Goal: Transaction & Acquisition: Purchase product/service

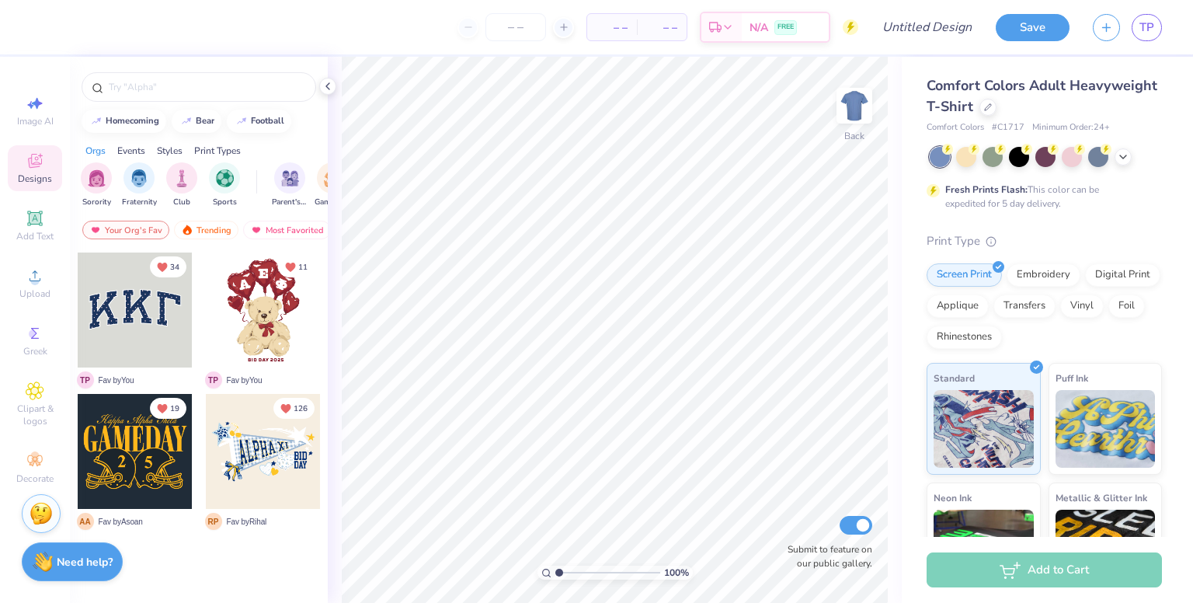
click at [155, 309] on div at bounding box center [135, 309] width 115 height 115
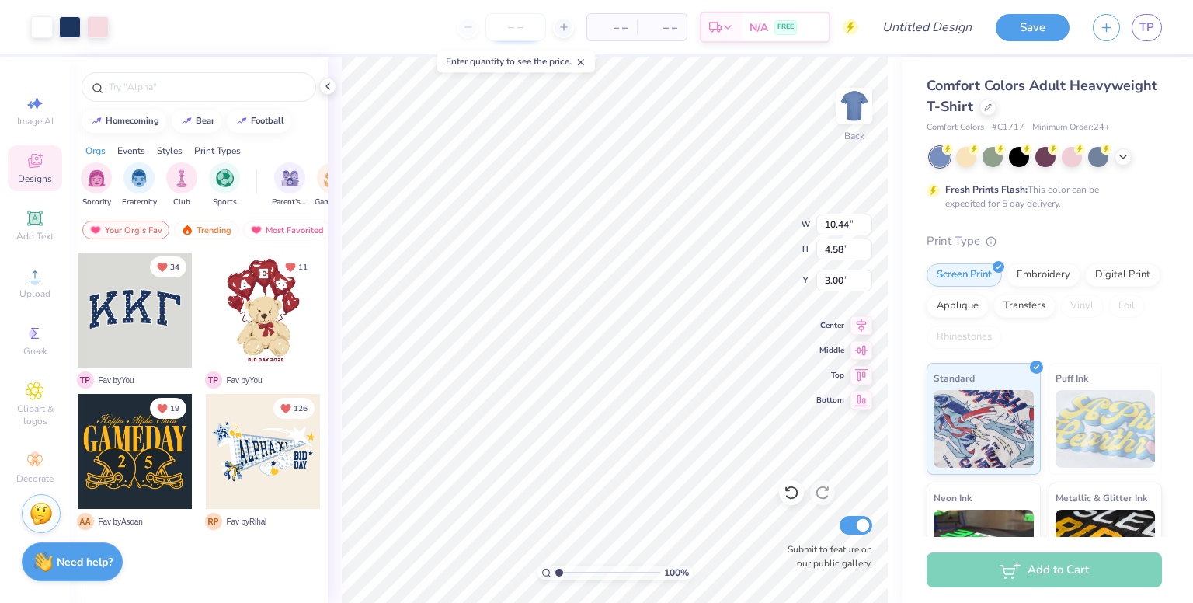
click at [513, 19] on input "number" at bounding box center [515, 27] width 61 height 28
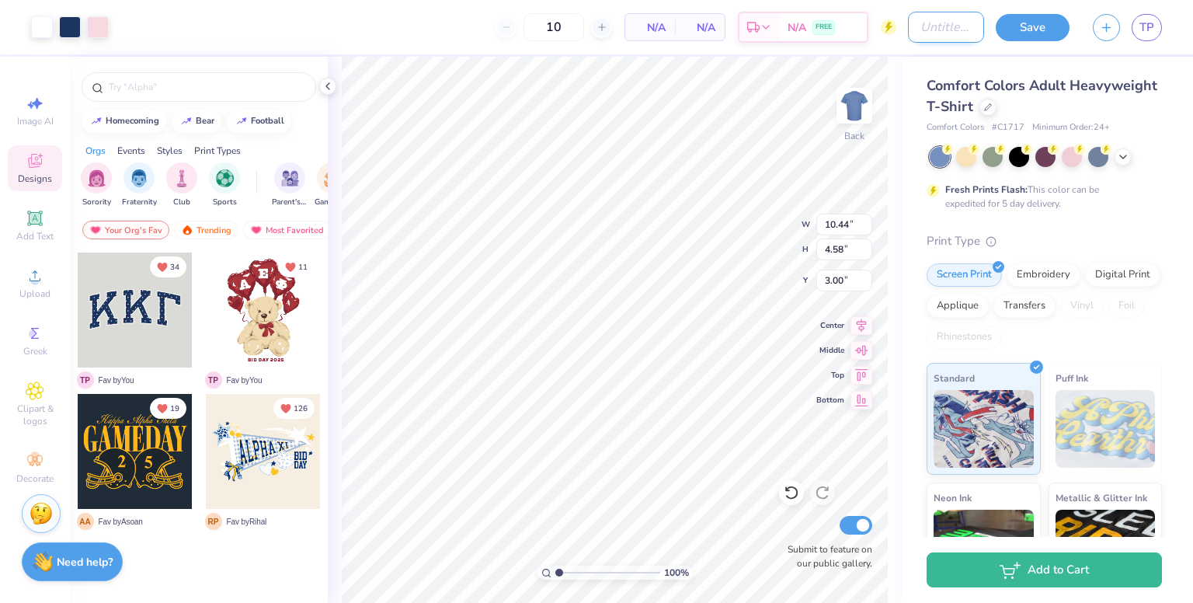
type input "12"
click at [945, 35] on input "Design Title" at bounding box center [946, 27] width 76 height 31
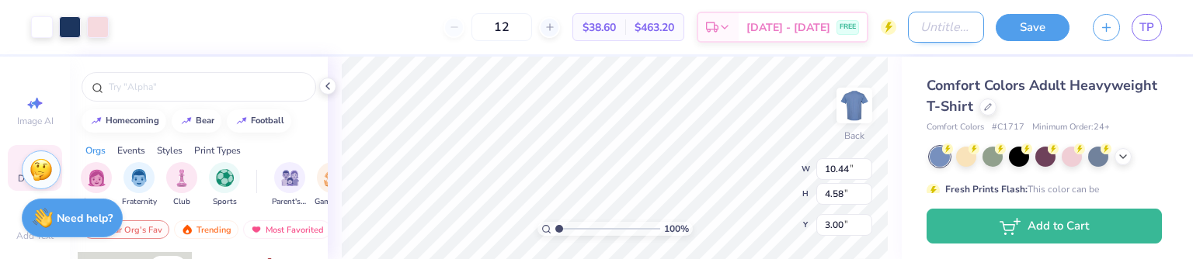
click at [956, 36] on input "Design Title" at bounding box center [946, 27] width 76 height 31
type input "test"
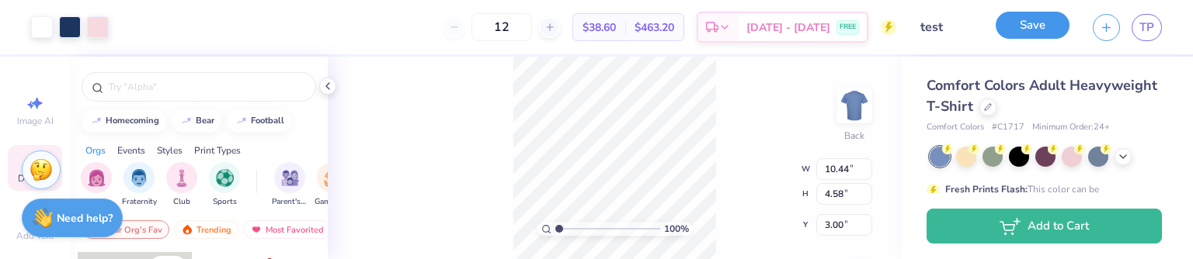
click at [1022, 20] on button "Save" at bounding box center [1033, 25] width 74 height 27
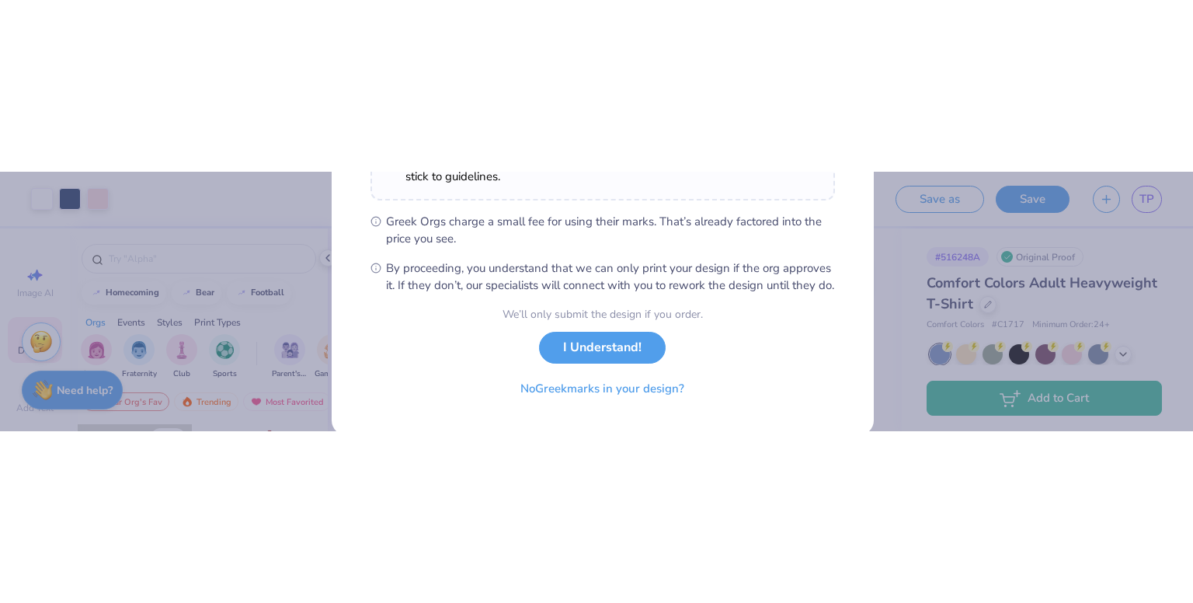
scroll to position [466, 0]
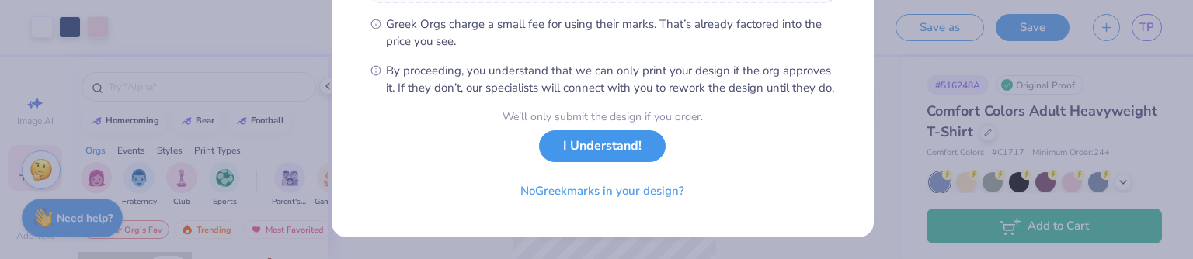
click at [609, 146] on button "I Understand!" at bounding box center [602, 146] width 127 height 32
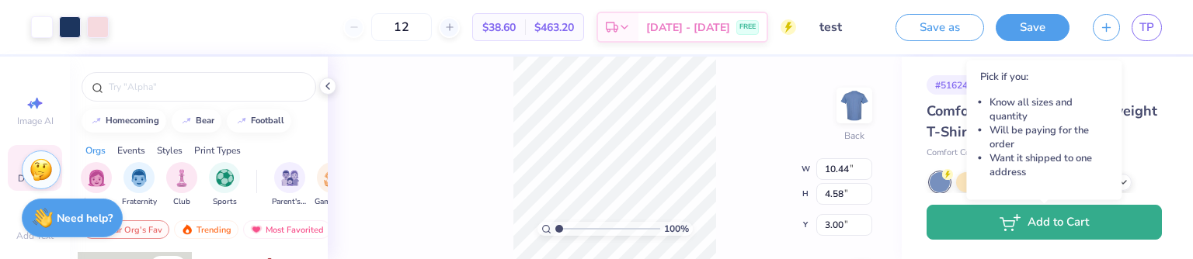
click at [1017, 224] on icon "button" at bounding box center [1009, 222] width 21 height 17
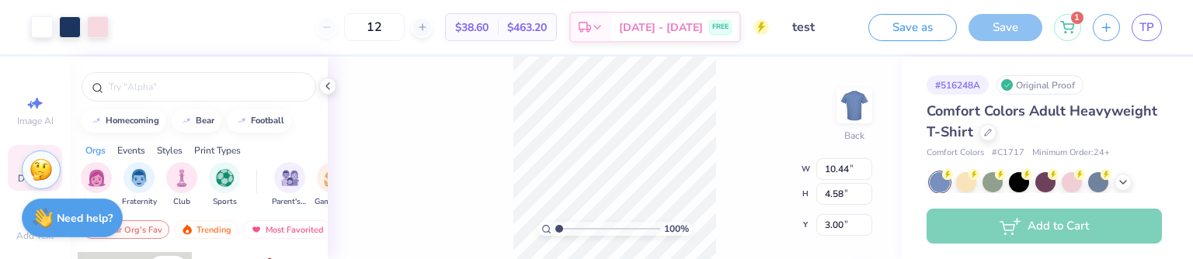
click at [1075, 24] on div "1" at bounding box center [1067, 27] width 27 height 27
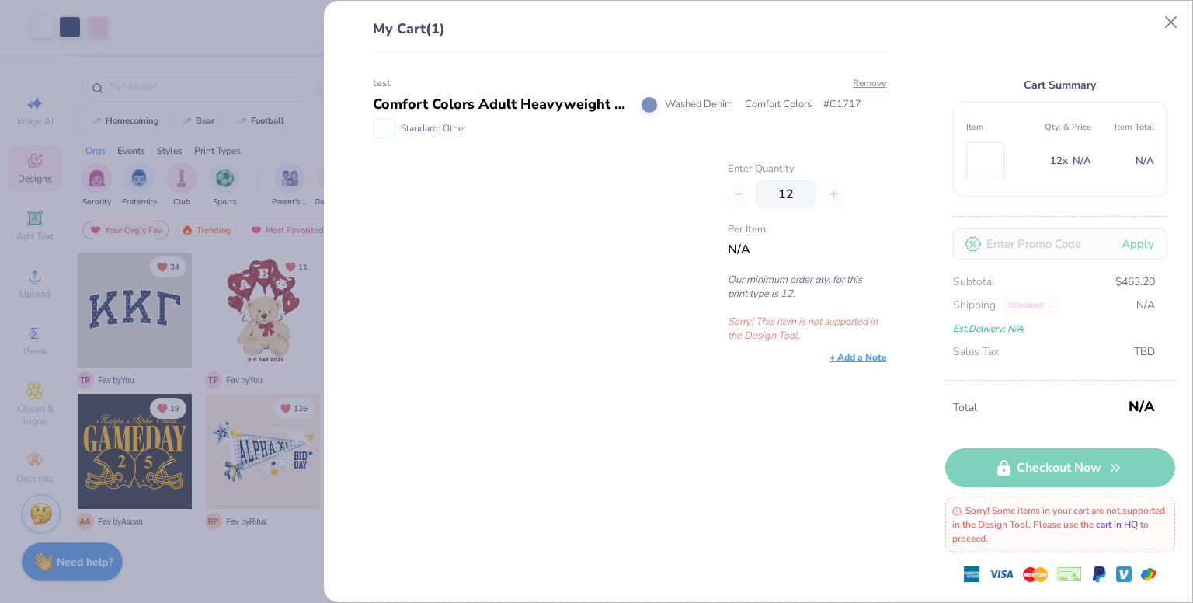
click at [1138, 523] on link "cart in HQ" at bounding box center [1117, 524] width 42 height 12
click at [872, 82] on button "Remove" at bounding box center [869, 83] width 35 height 14
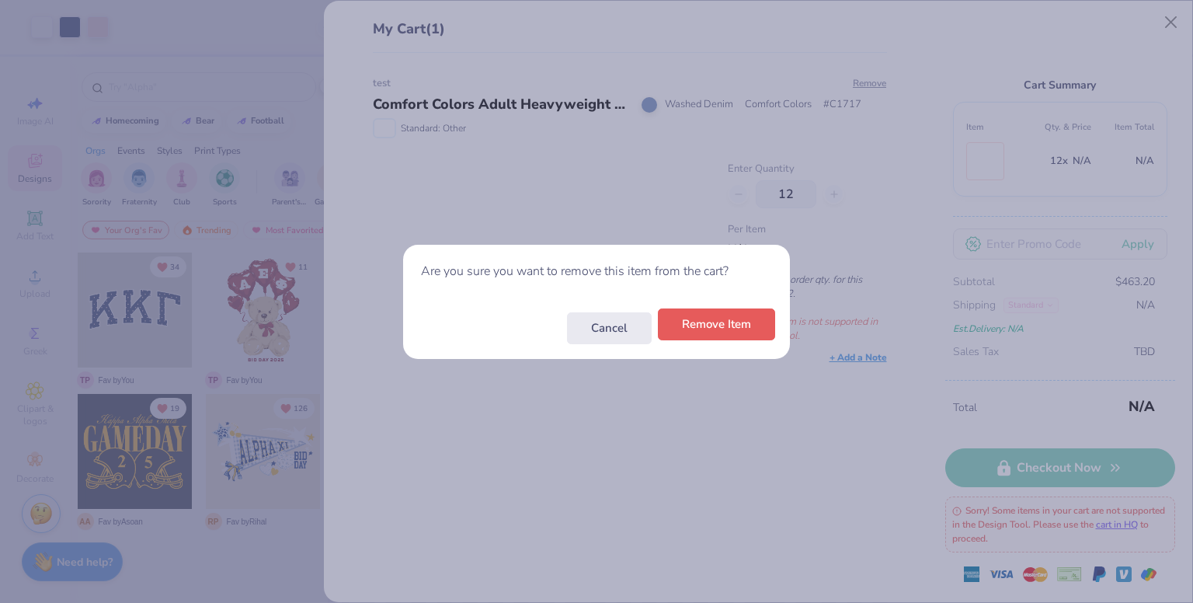
click at [751, 321] on button "Remove Item" at bounding box center [716, 324] width 117 height 32
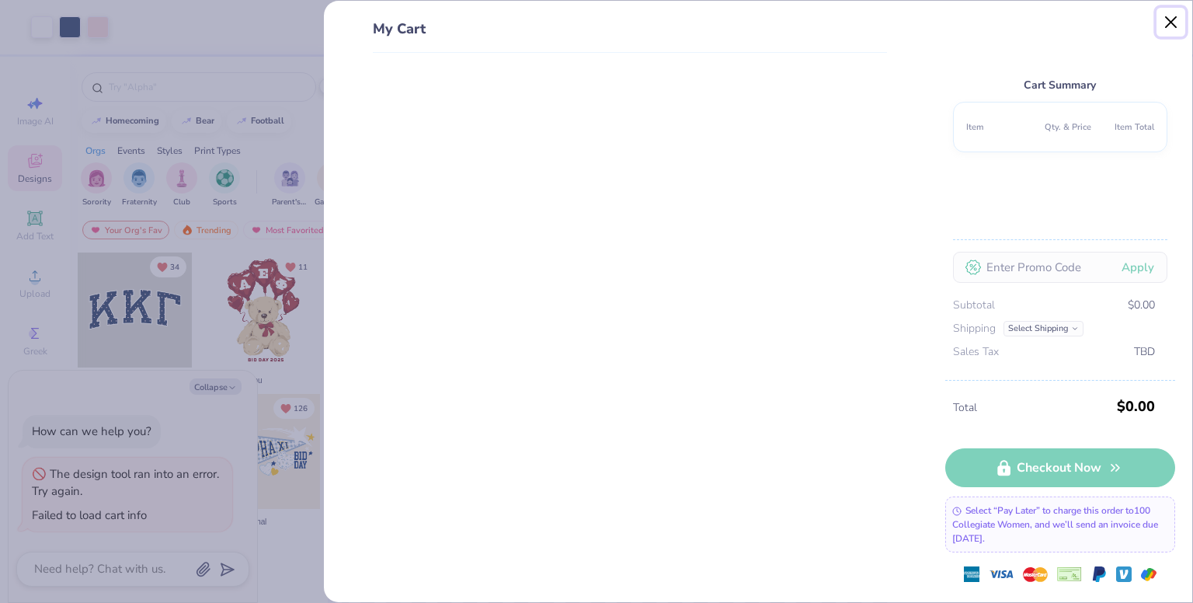
click at [1169, 26] on button "Close" at bounding box center [1171, 23] width 30 height 30
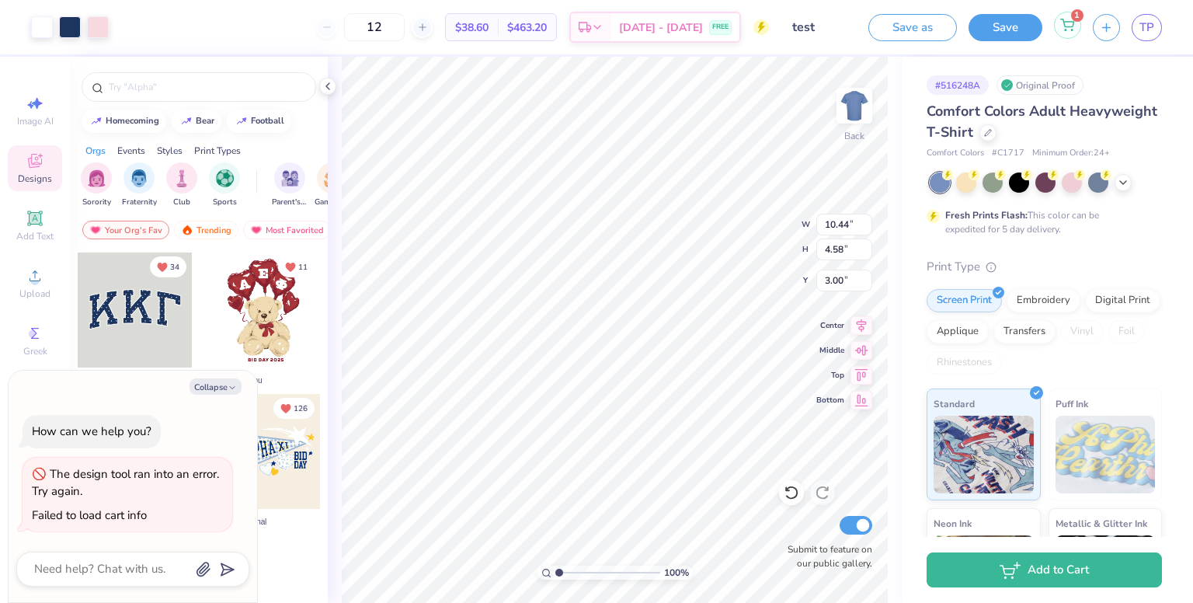
click at [1062, 27] on icon at bounding box center [1067, 25] width 14 height 12
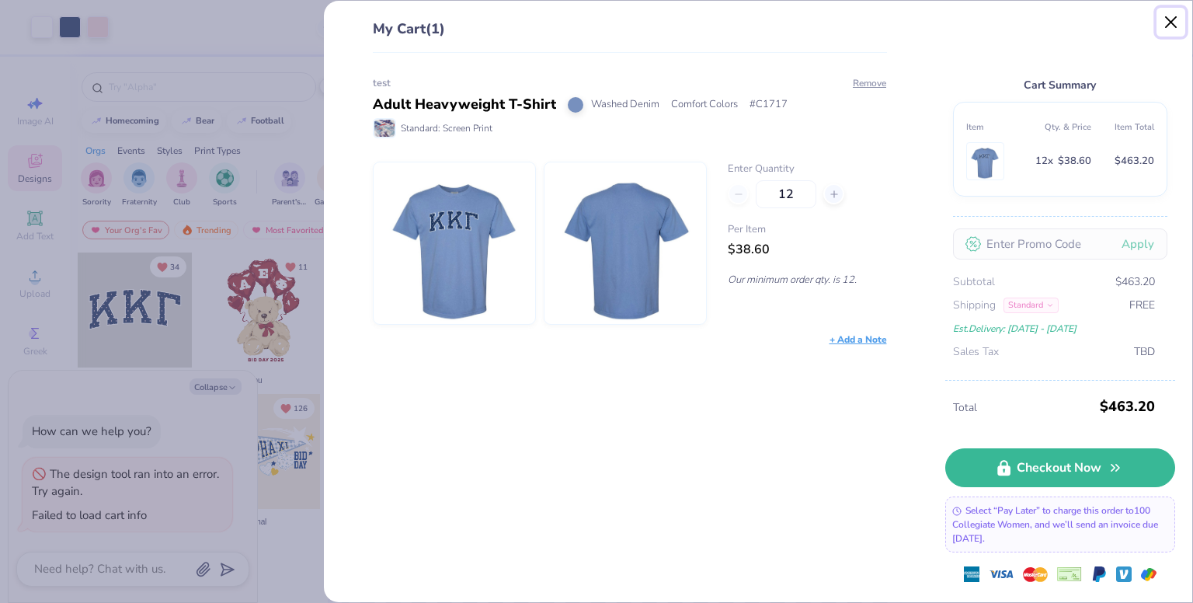
click at [1175, 26] on button "Close" at bounding box center [1171, 23] width 30 height 30
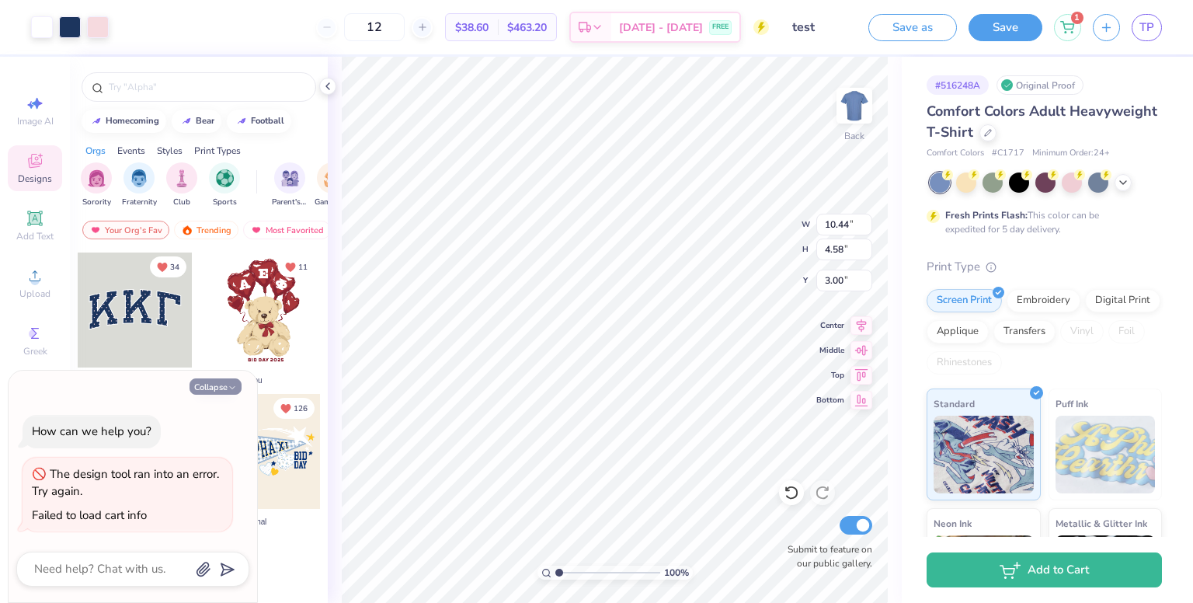
click at [224, 383] on button "Collapse" at bounding box center [215, 386] width 52 height 16
type textarea "x"
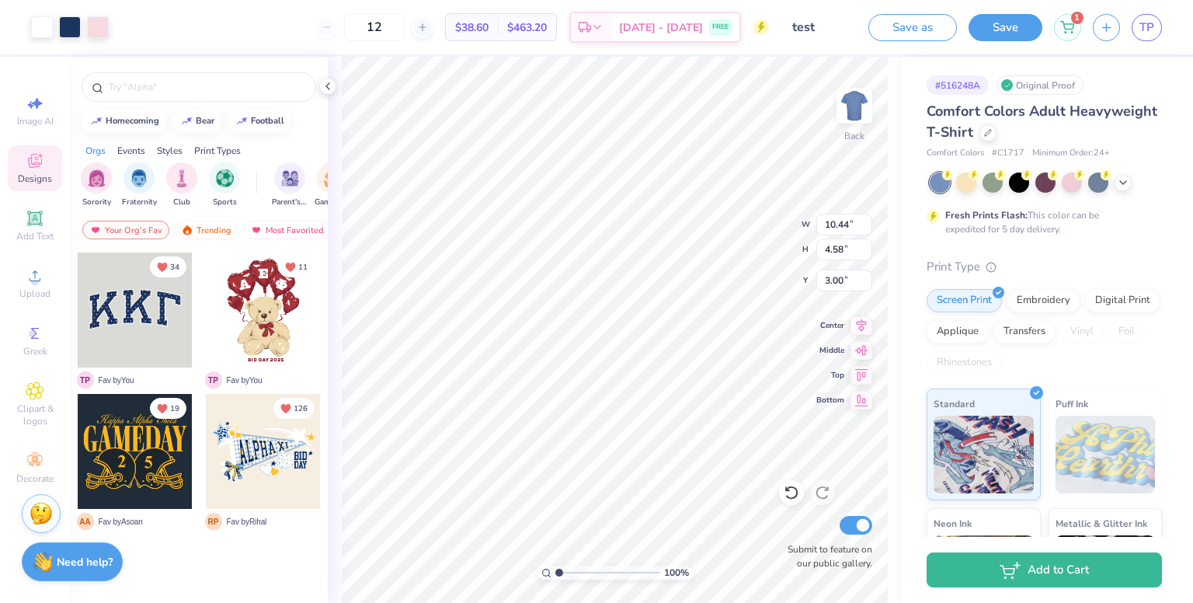
click at [3, 346] on div "Image AI Designs Add Text Upload Greek Clipart & logos Decorate" at bounding box center [35, 330] width 70 height 546
click at [14, 342] on div "Greek" at bounding box center [35, 341] width 54 height 46
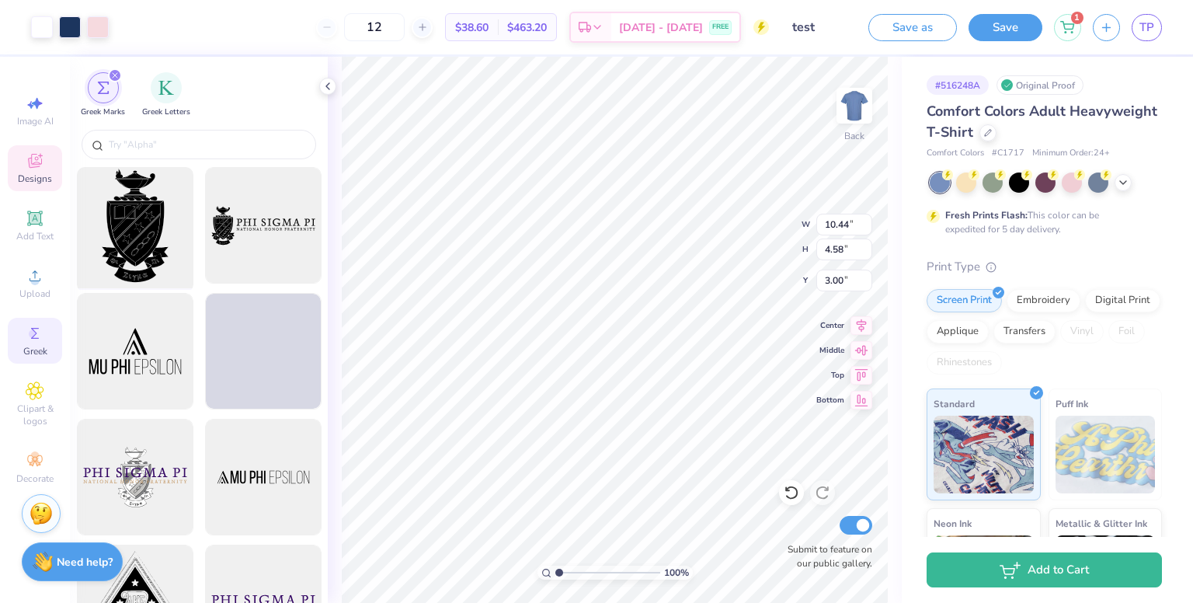
click at [134, 238] on div at bounding box center [135, 226] width 128 height 128
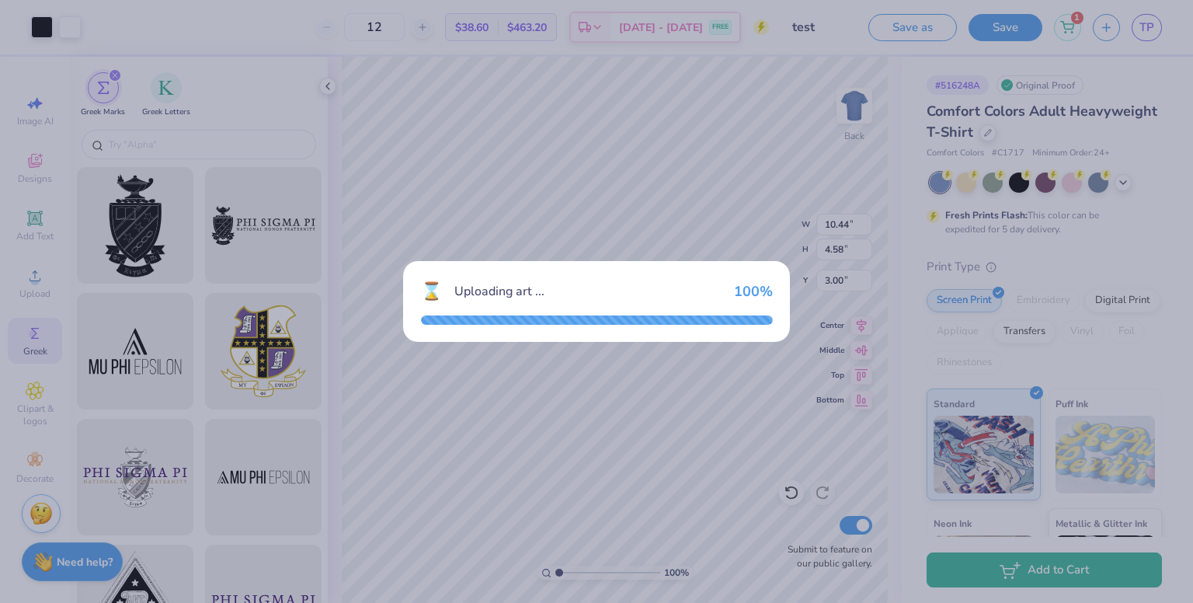
type input "10.53"
type input "18.00"
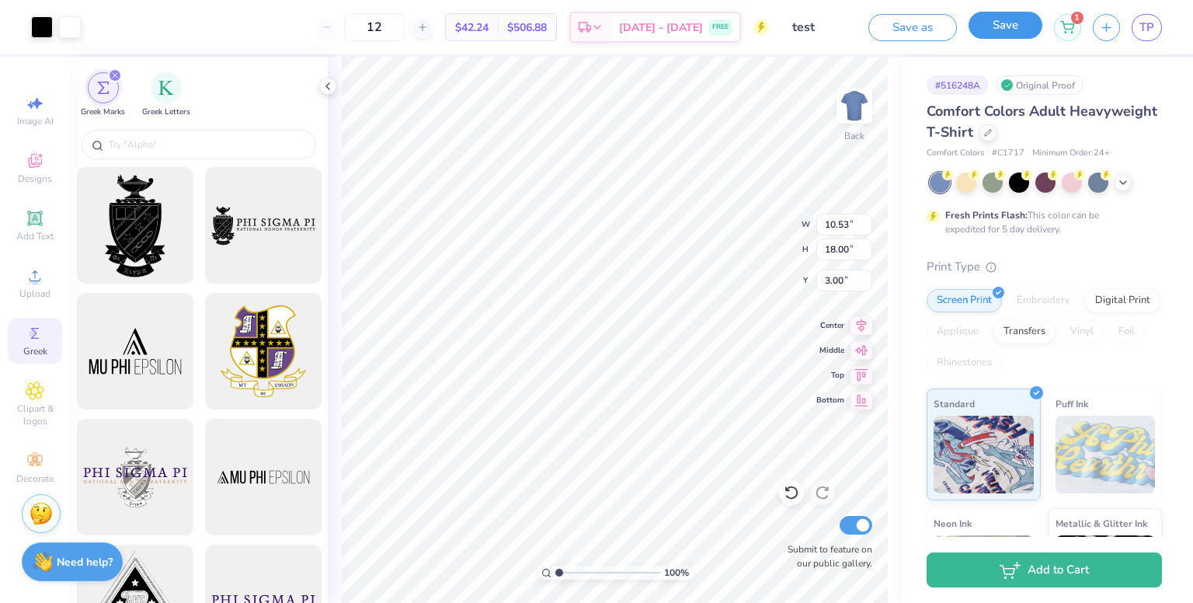
click at [999, 30] on button "Save" at bounding box center [1005, 25] width 74 height 27
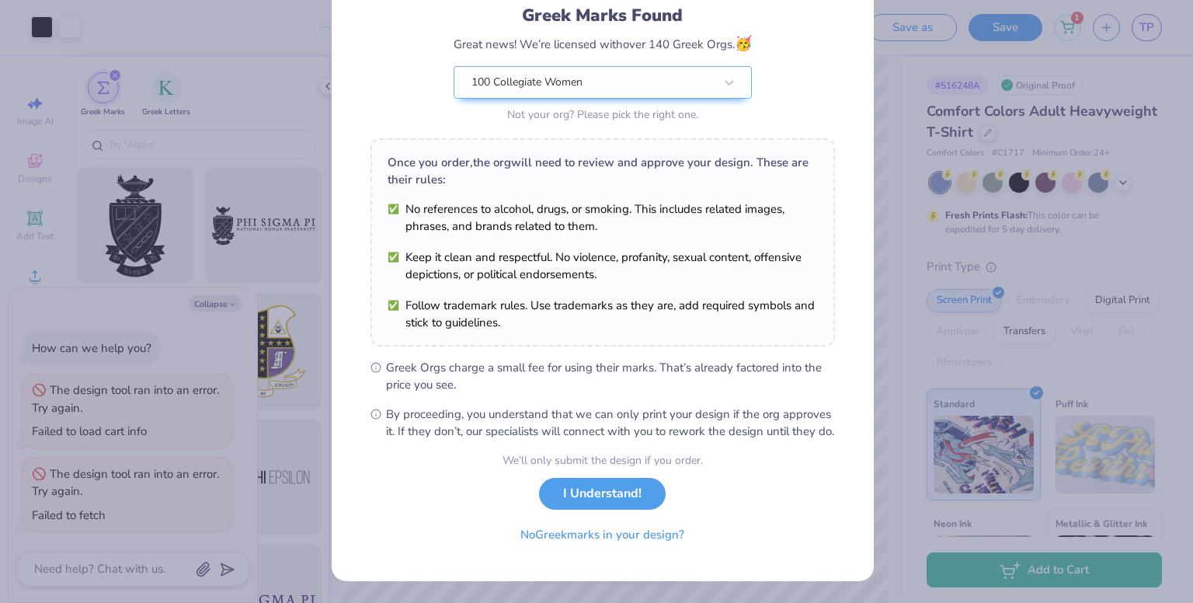
scroll to position [123, 0]
click at [593, 494] on button "I Understand!" at bounding box center [602, 490] width 127 height 32
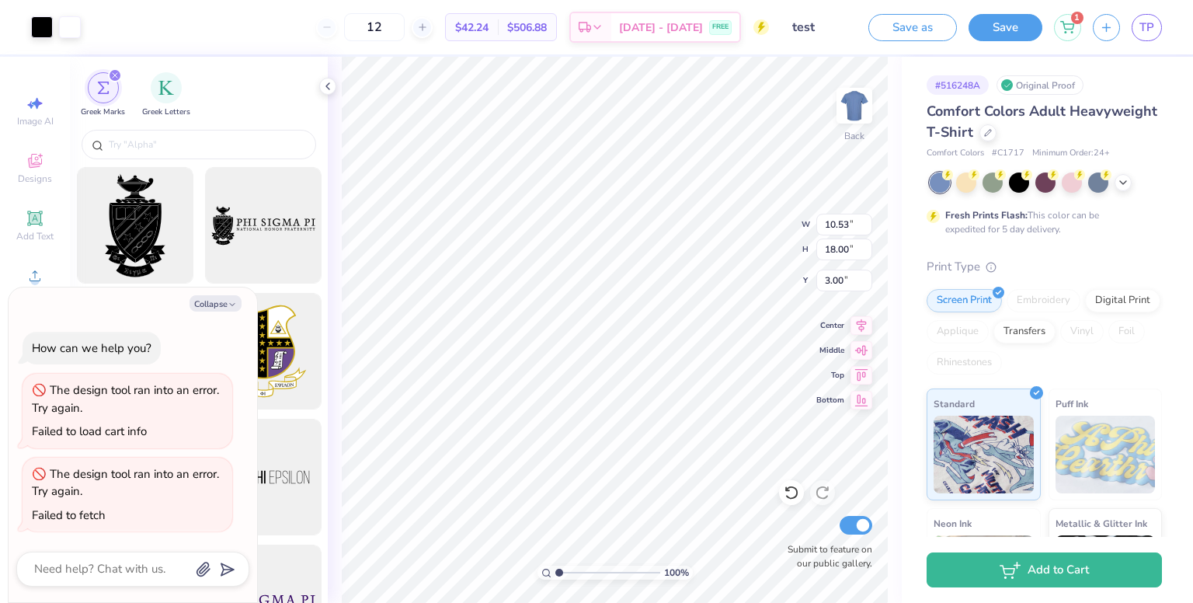
scroll to position [0, 0]
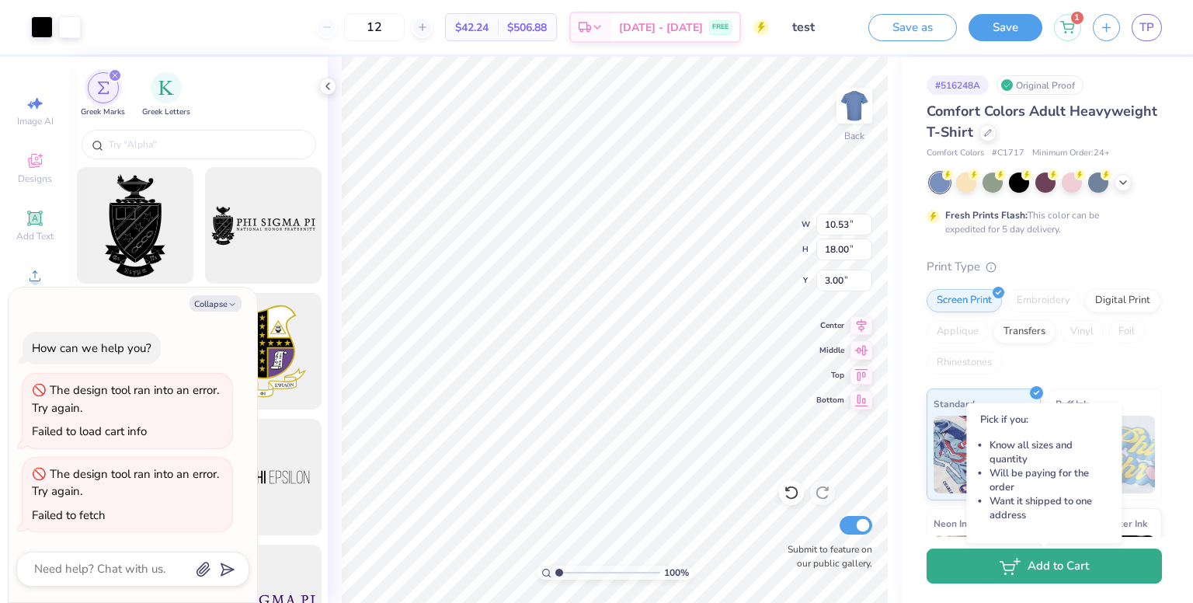
click at [1063, 560] on button "Add to Cart" at bounding box center [1043, 565] width 235 height 35
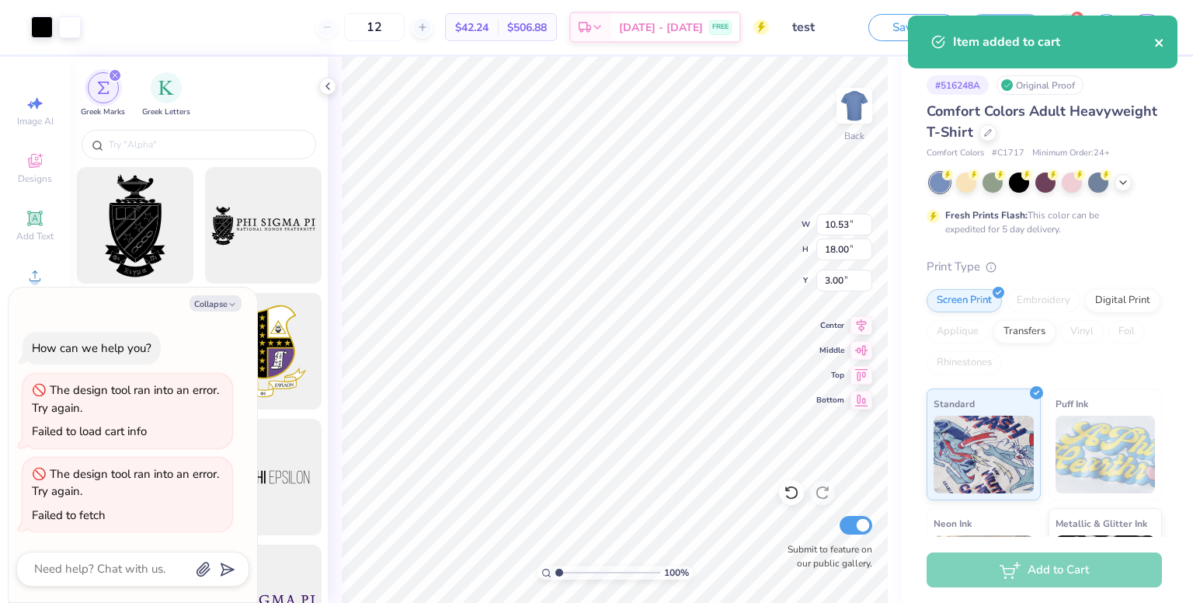
click at [1157, 40] on icon "close" at bounding box center [1159, 43] width 11 height 12
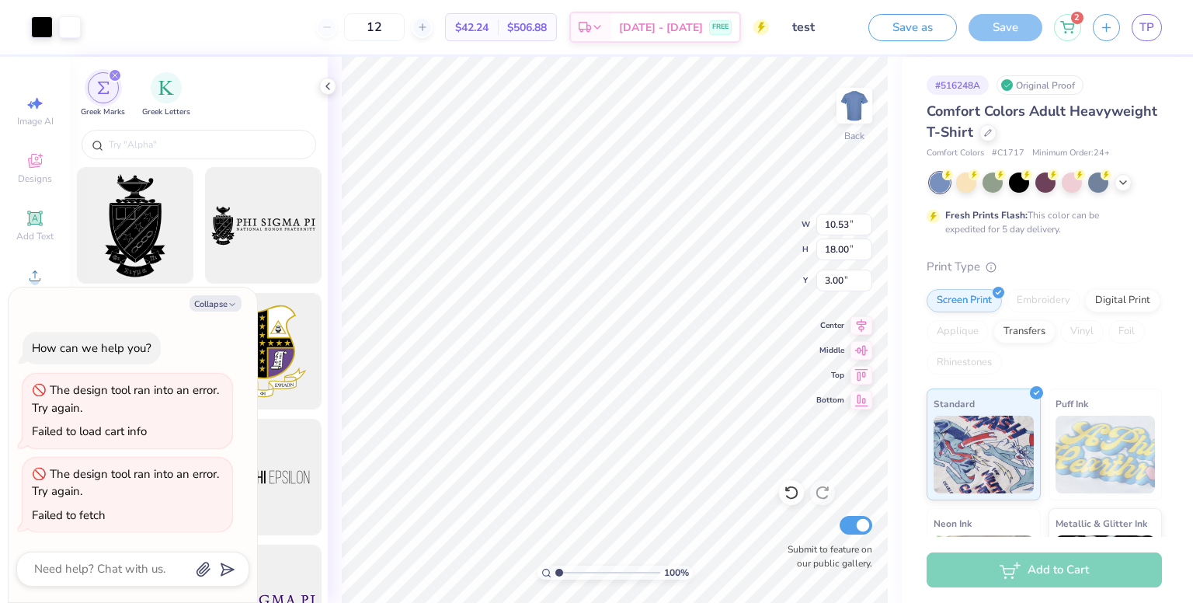
click at [1080, 25] on div "Art colors 12 $42.24 Per Item $506.88 Total Est. Delivery [DATE] - [DATE] FREE …" at bounding box center [596, 301] width 1193 height 603
click at [1073, 26] on icon at bounding box center [1067, 23] width 13 height 8
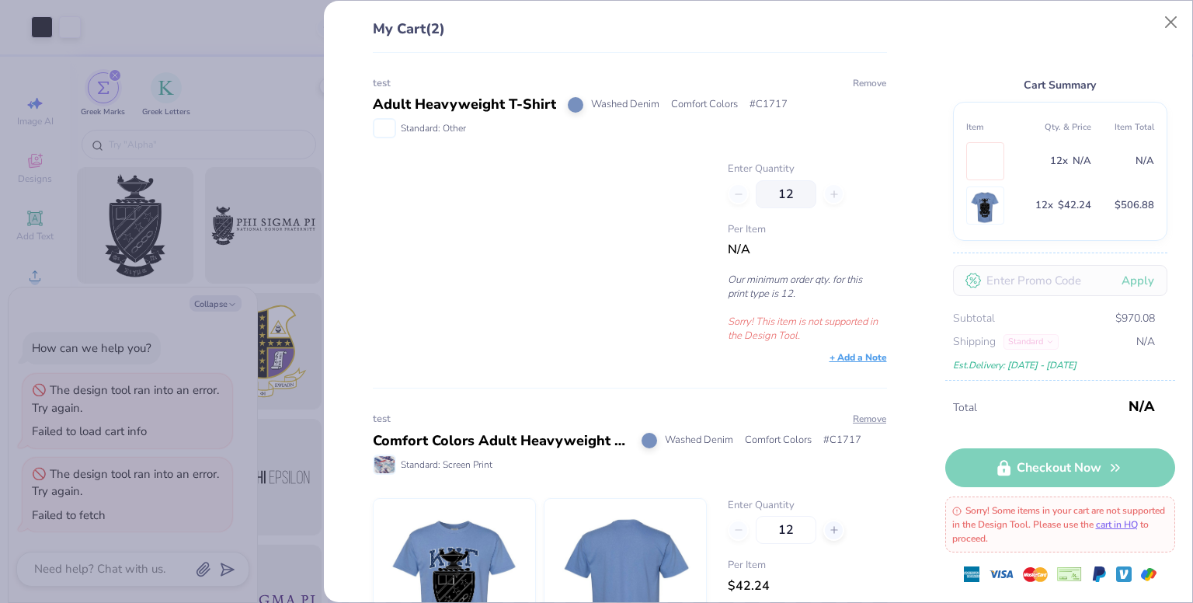
click at [860, 78] on button "Remove" at bounding box center [869, 83] width 35 height 14
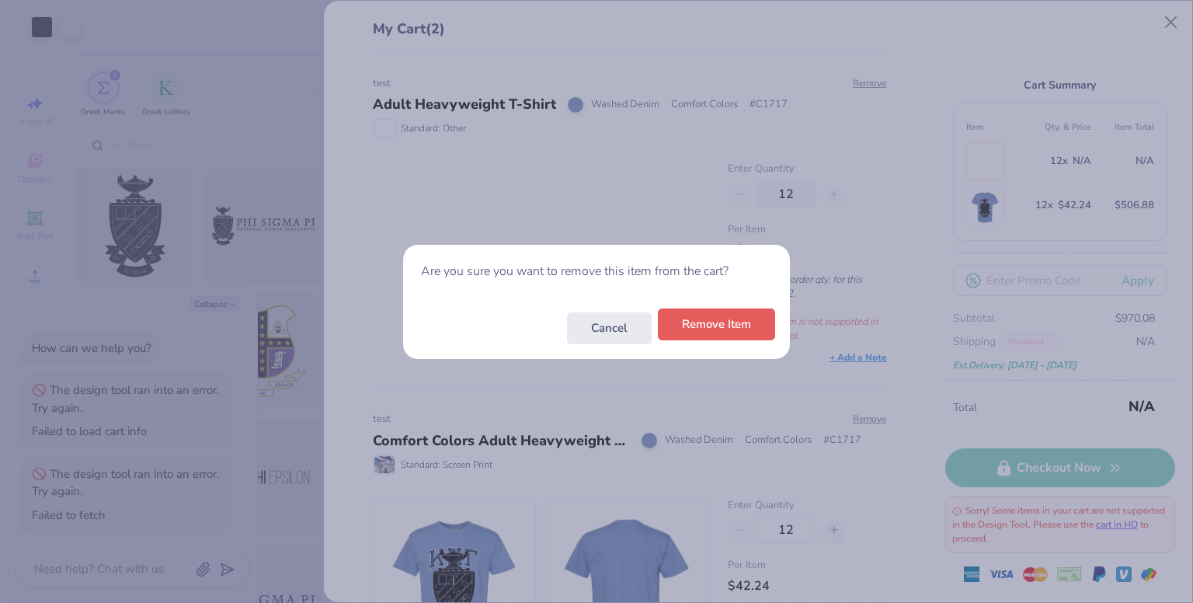
click at [729, 314] on button "Remove Item" at bounding box center [716, 324] width 117 height 32
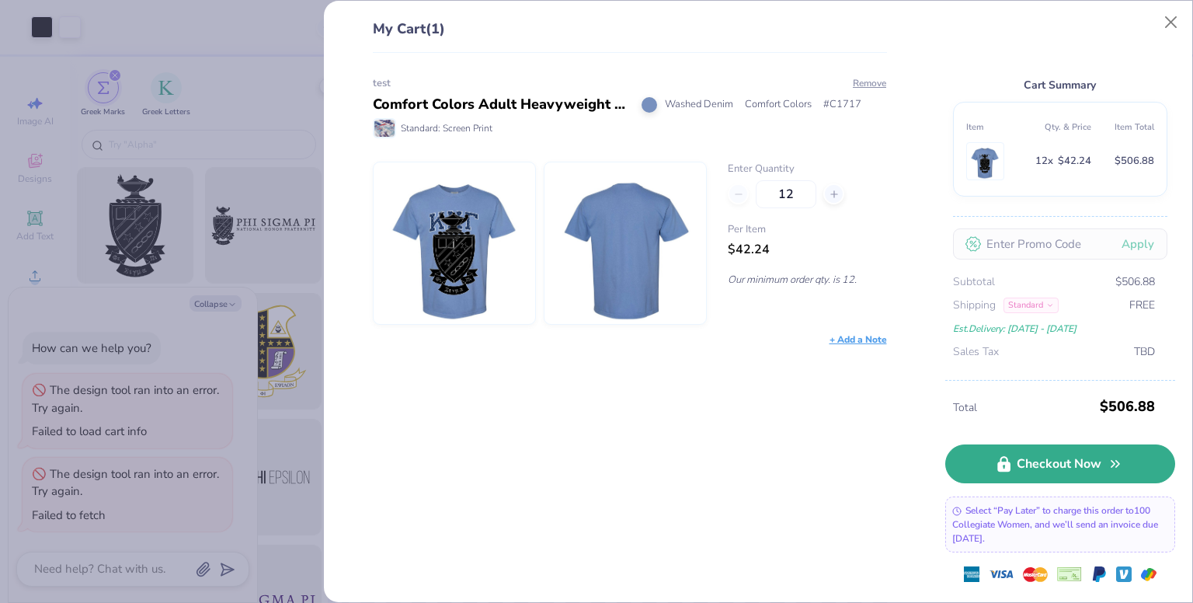
click at [1043, 479] on link "Checkout Now" at bounding box center [1060, 463] width 230 height 39
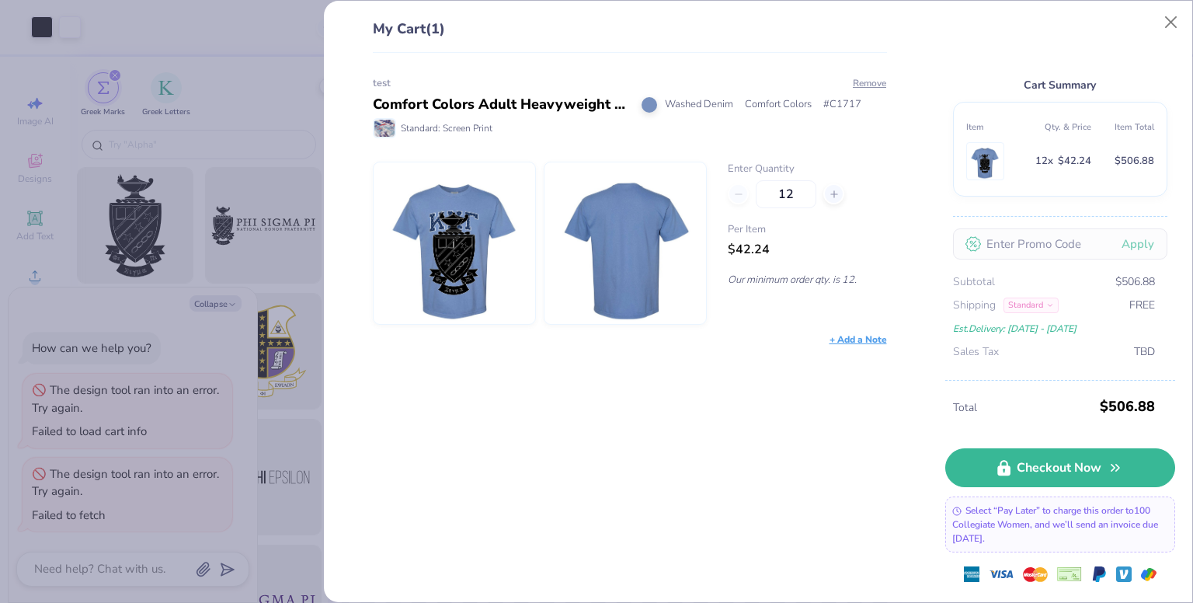
click at [447, 265] on img at bounding box center [455, 243] width 134 height 162
click at [1037, 306] on div "Standard" at bounding box center [1030, 305] width 55 height 16
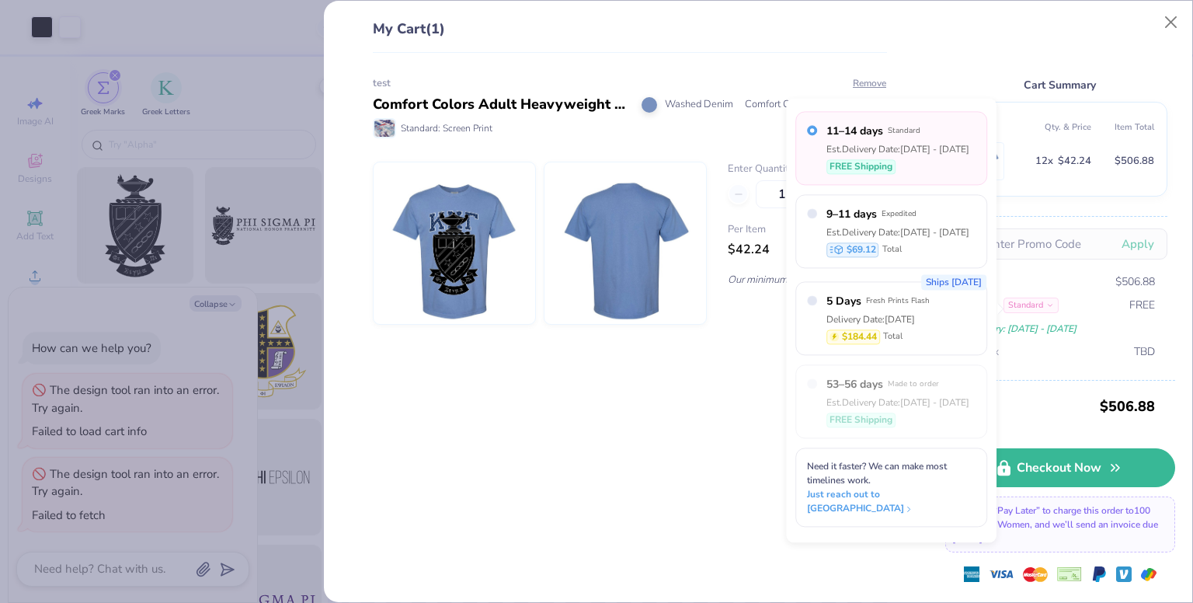
click at [1028, 315] on div "Subtotal $506.88 Shipping Standard FREE Est. Delivery: [DATE] - [DATE] Sales Ta…" at bounding box center [1060, 316] width 214 height 87
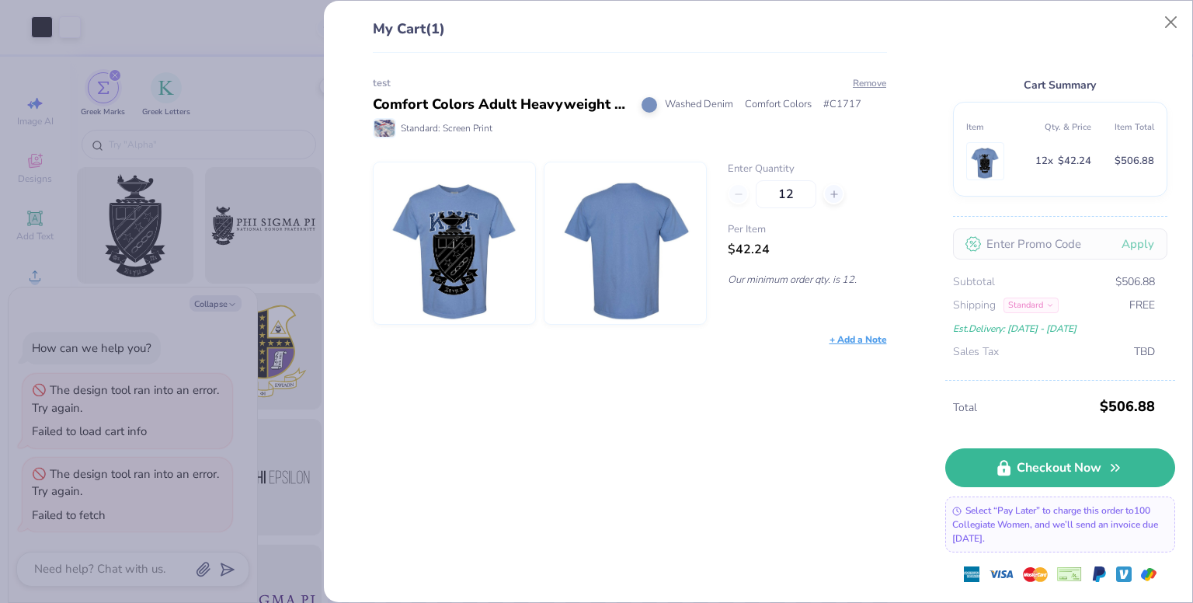
click at [1053, 305] on icon at bounding box center [1050, 305] width 8 height 8
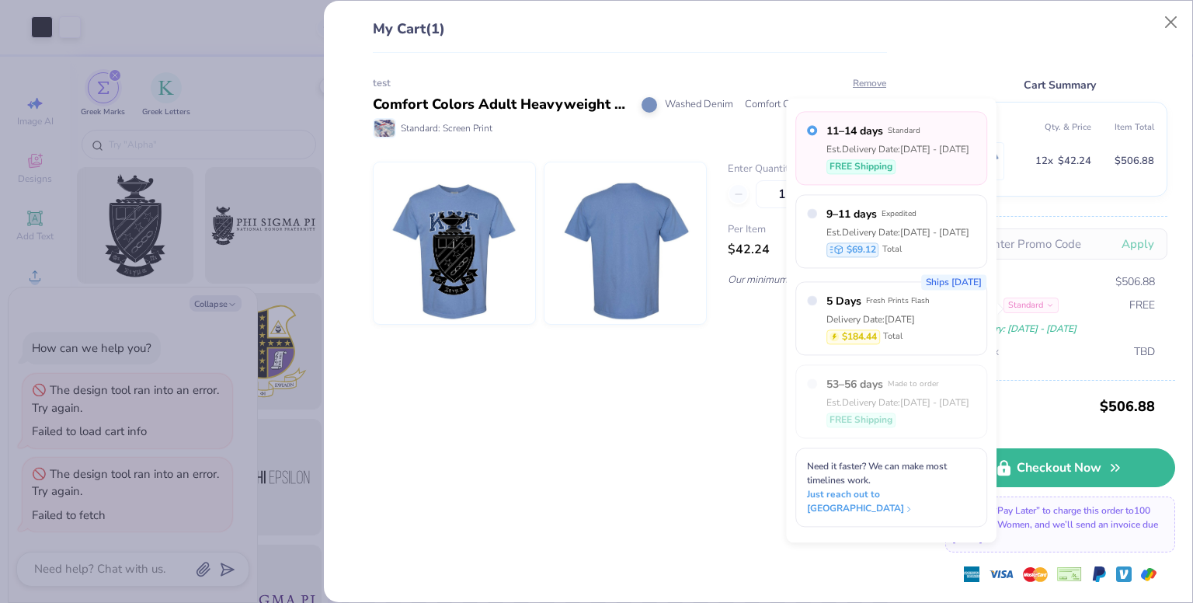
click at [1039, 285] on div "Subtotal $506.88" at bounding box center [1054, 281] width 202 height 17
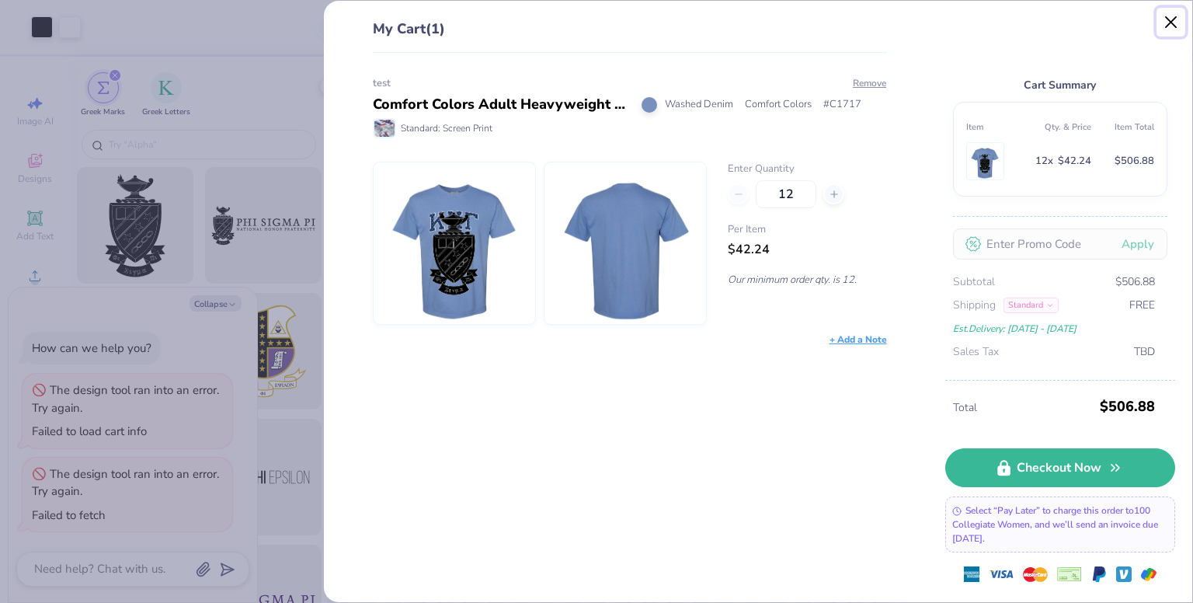
click at [1171, 30] on button "Close" at bounding box center [1171, 23] width 30 height 30
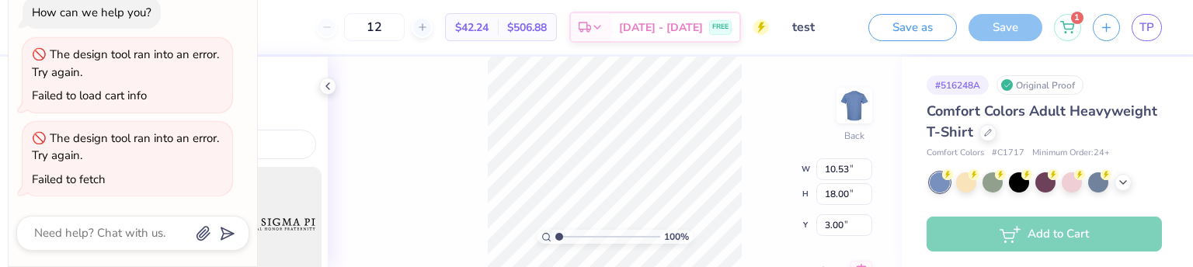
type textarea "x"
